Goal: Check status: Check status

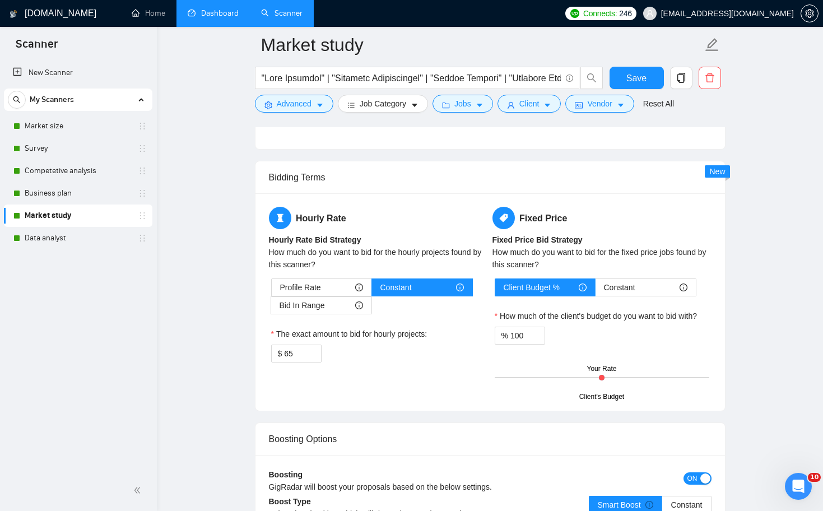
click at [219, 17] on link "Dashboard" at bounding box center [213, 13] width 51 height 10
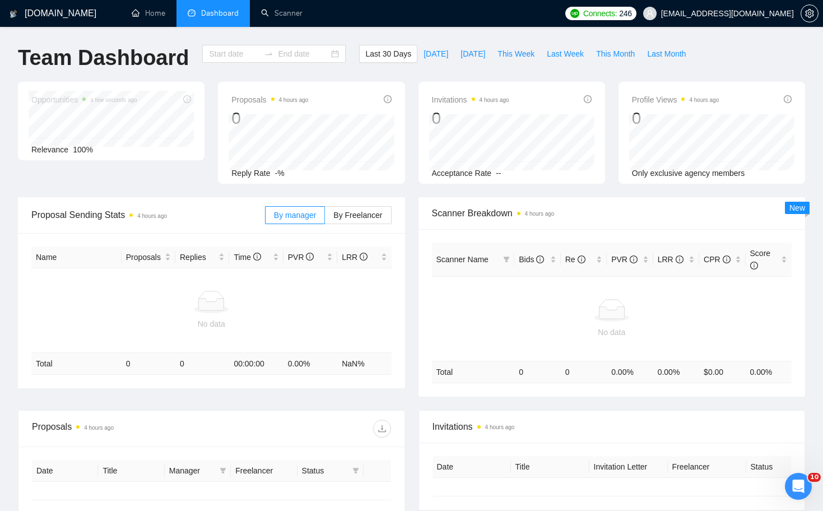
type input "[DATE]"
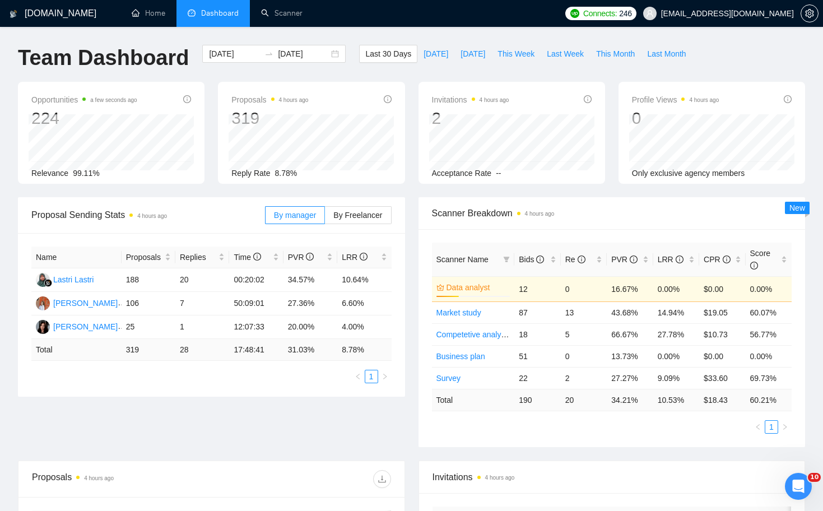
click at [260, 393] on div "Name Proposals Replies Time PVR LRR Lastri Lastri 188 20 00:20:02 34.57% 10.64%…" at bounding box center [211, 315] width 387 height 164
click at [615, 55] on span "This Month" at bounding box center [615, 54] width 39 height 12
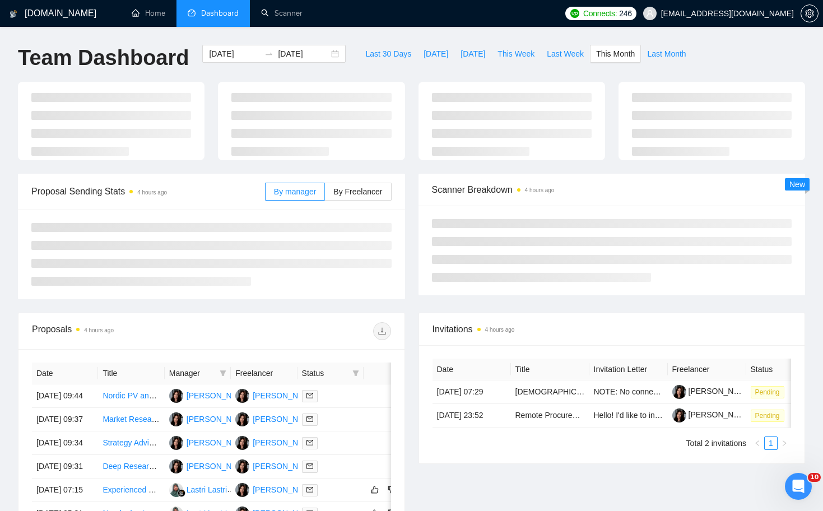
type input "[DATE]"
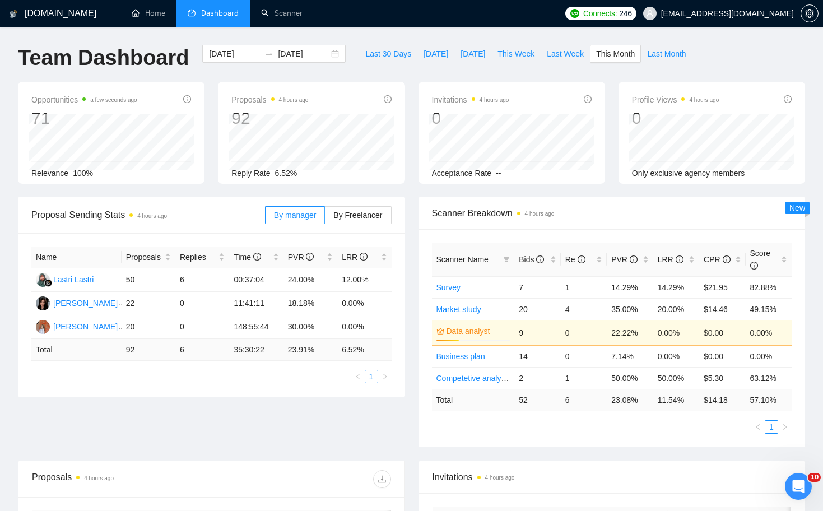
click at [292, 424] on div "Proposal Sending Stats 4 hours ago By manager By Freelancer Name Proposals Repl…" at bounding box center [411, 328] width 801 height 263
click at [575, 53] on span "Last Week" at bounding box center [565, 54] width 37 height 12
type input "[DATE]"
click at [513, 52] on span "This Week" at bounding box center [516, 54] width 37 height 12
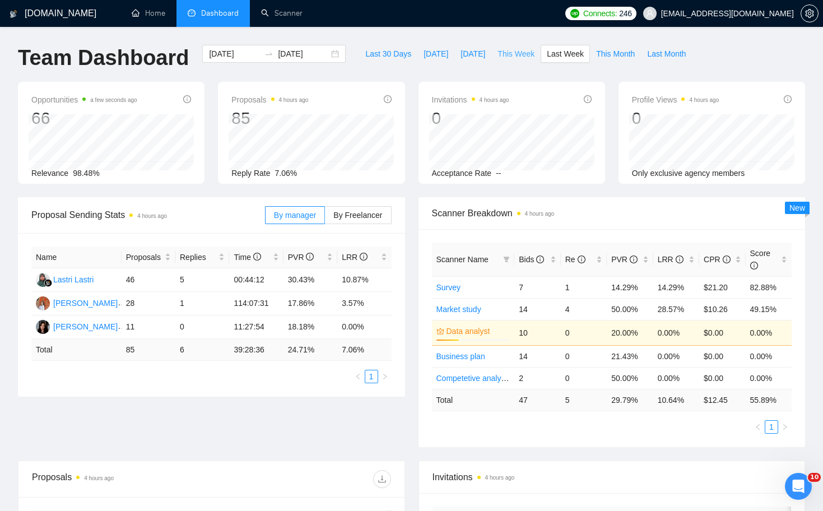
type input "[DATE]"
click at [564, 52] on span "Last Week" at bounding box center [565, 54] width 37 height 12
type input "[DATE]"
